Goal: Transaction & Acquisition: Purchase product/service

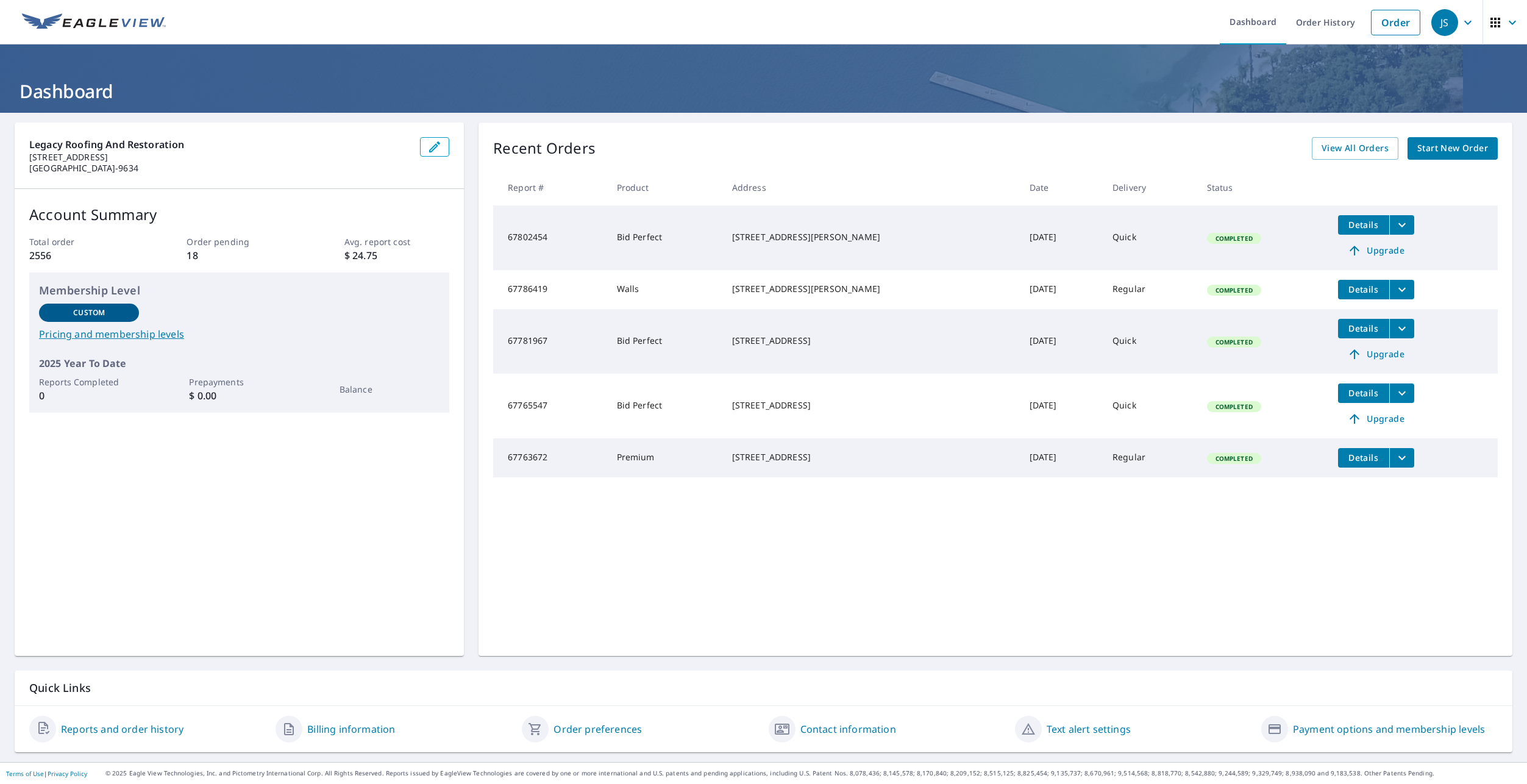
click at [1395, 461] on icon "filesDropdownBtn-67763672" at bounding box center [1401, 457] width 14 height 14
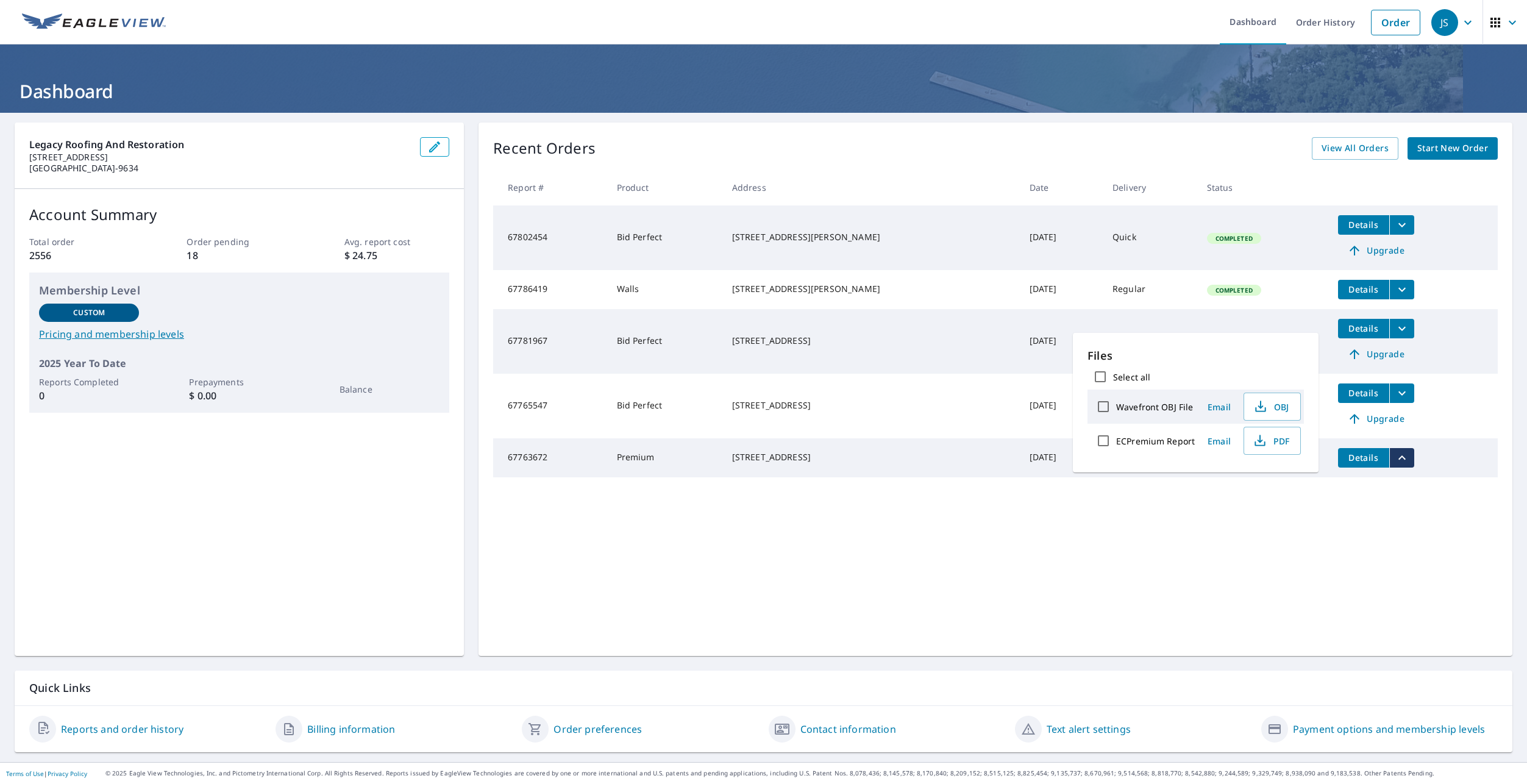
click at [1185, 438] on label "ECPremium Report" at bounding box center [1156, 440] width 79 height 12
click at [1116, 438] on input "ECPremium Report" at bounding box center [1103, 440] width 26 height 26
checkbox input "true"
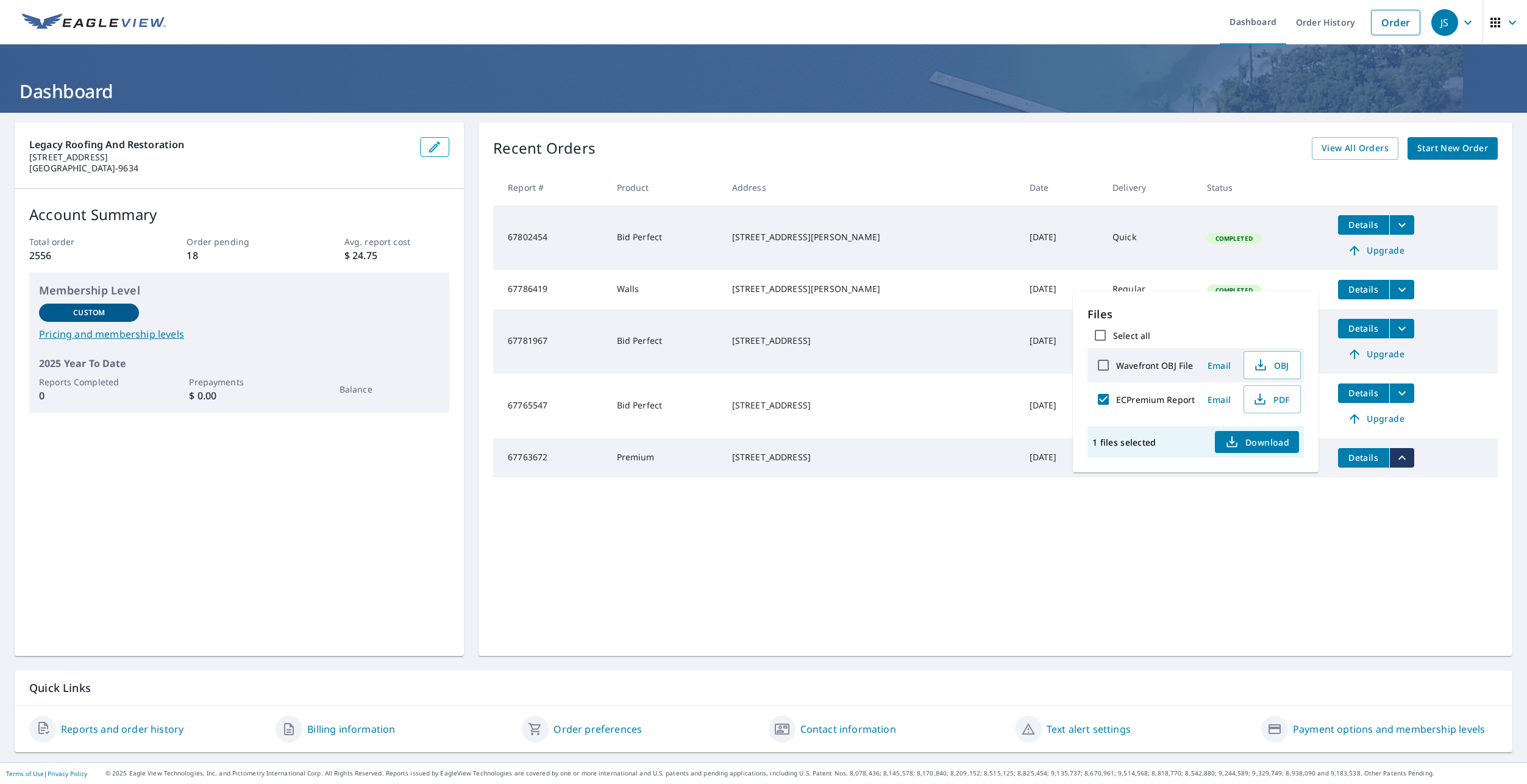
click at [1253, 440] on span "Download" at bounding box center [1256, 441] width 64 height 14
click at [1324, 25] on link "Order History" at bounding box center [1325, 22] width 79 height 44
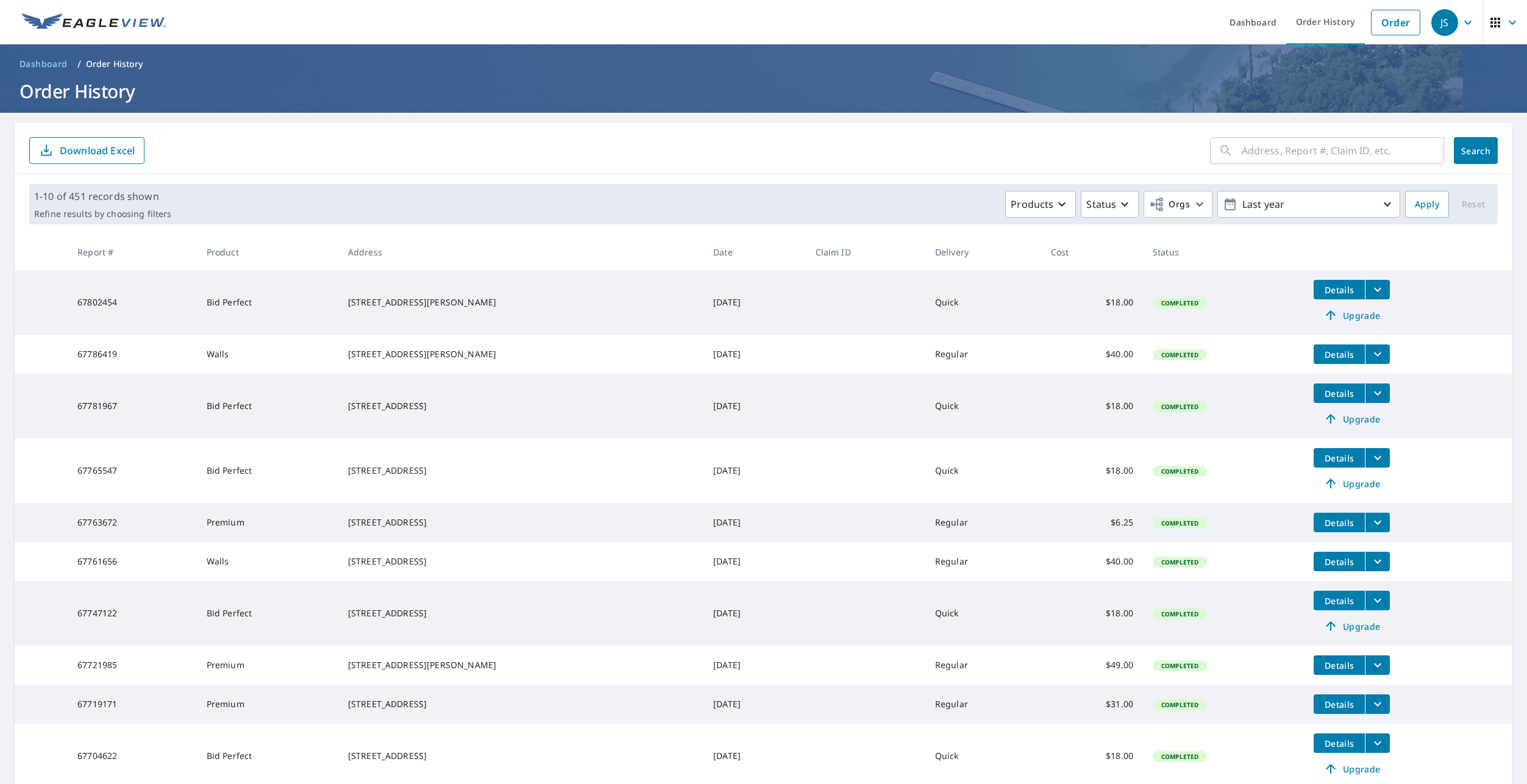
scroll to position [109, 0]
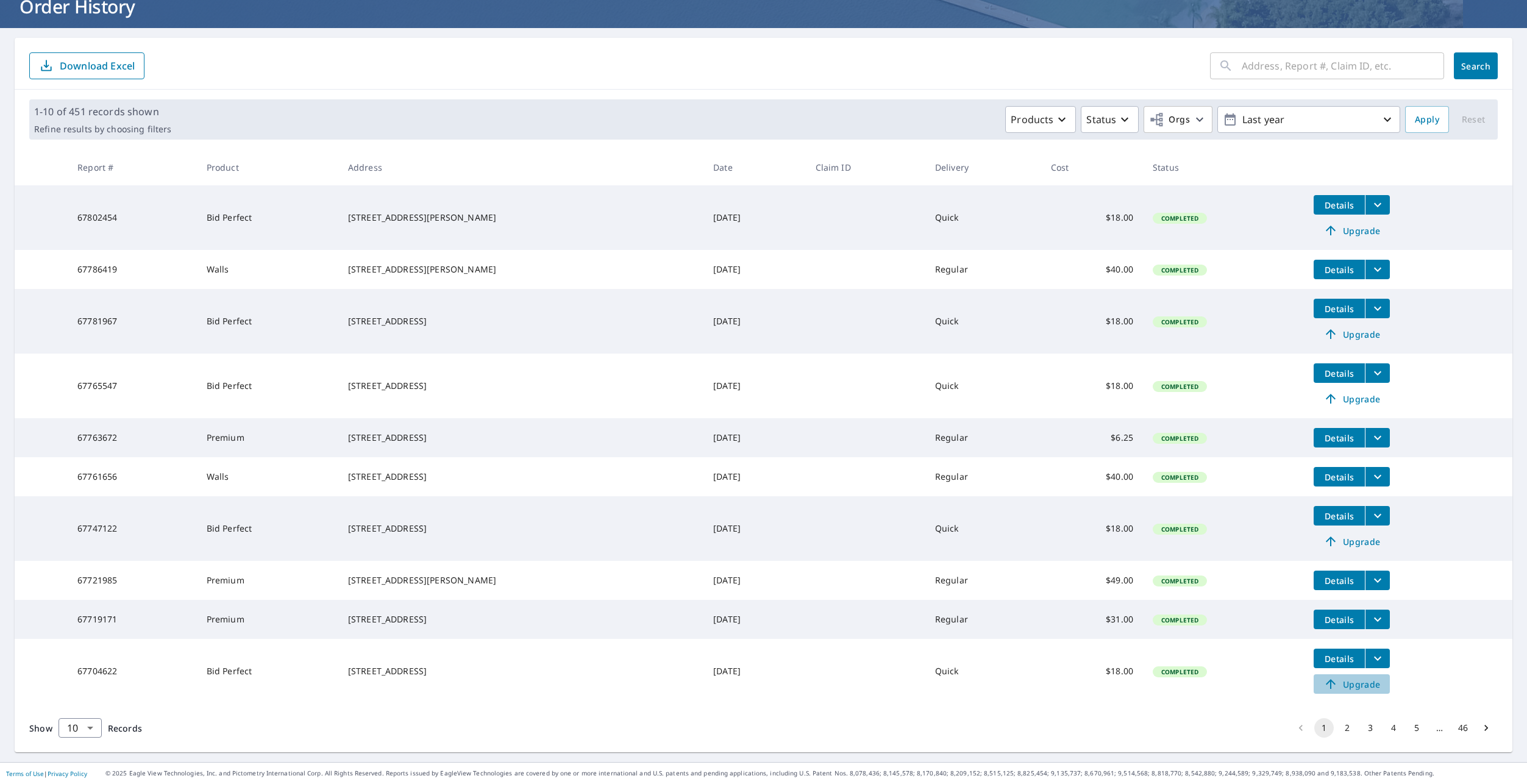
click at [1338, 687] on span "Upgrade" at bounding box center [1351, 683] width 61 height 14
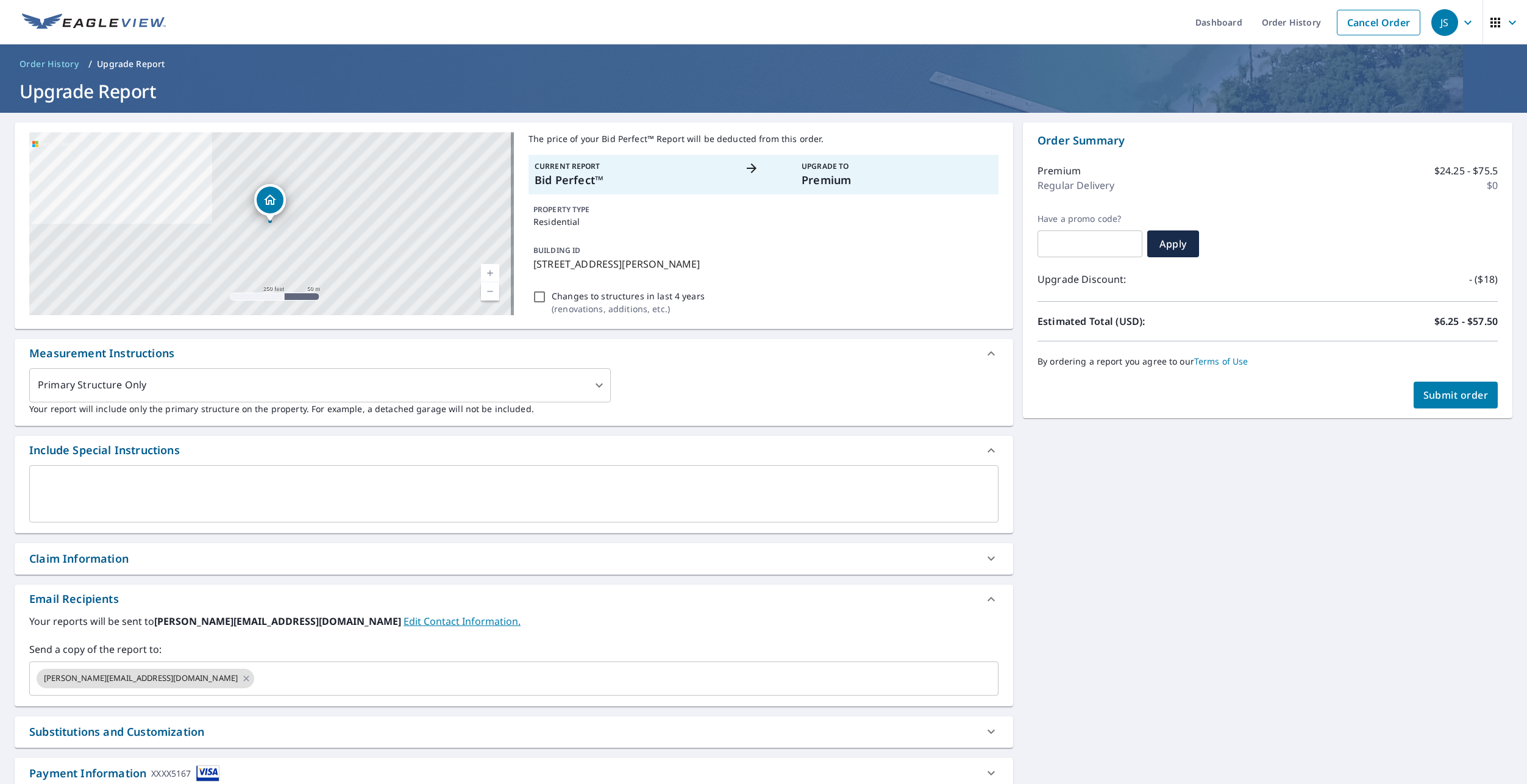
click at [1446, 420] on div "[STREET_ADDRESS][PERSON_NAME] Aerial Road A standard road map Aerial A detailed…" at bounding box center [763, 474] width 1527 height 724
click at [1442, 386] on button "Submit order" at bounding box center [1456, 395] width 84 height 27
